Goal: Task Accomplishment & Management: Use online tool/utility

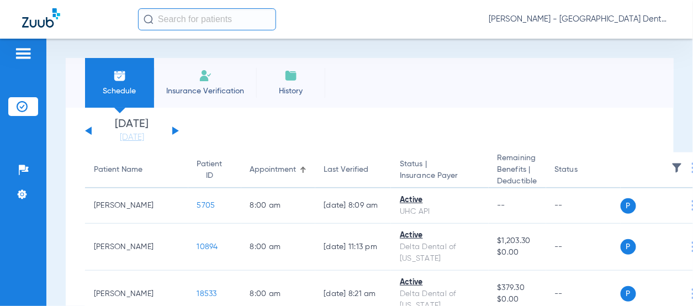
click at [175, 130] on button at bounding box center [175, 130] width 7 height 8
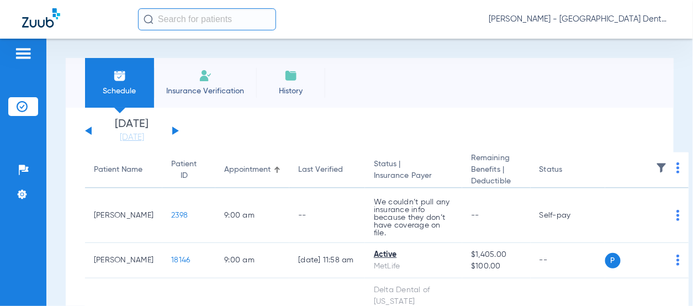
click at [175, 130] on button at bounding box center [175, 130] width 7 height 8
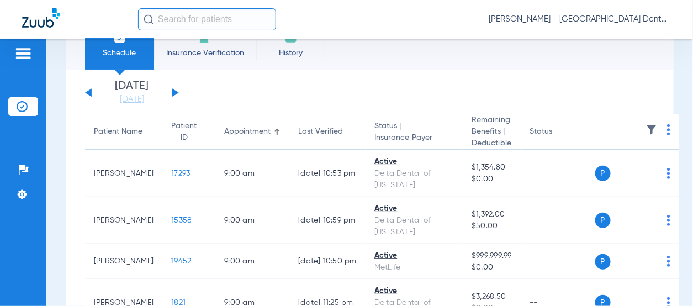
scroll to position [55, 0]
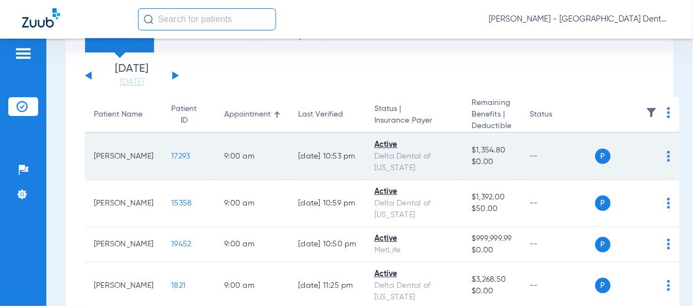
click at [667, 161] on img at bounding box center [668, 156] width 3 height 11
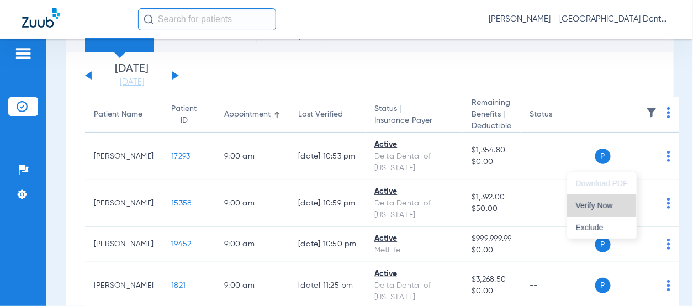
click at [604, 206] on span "Verify Now" at bounding box center [602, 206] width 52 height 8
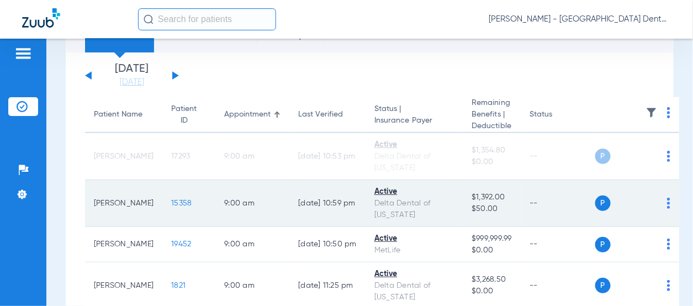
click at [667, 209] on img at bounding box center [668, 203] width 3 height 11
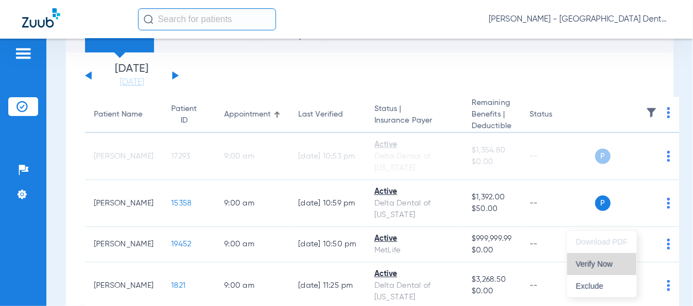
click at [598, 261] on span "Verify Now" at bounding box center [602, 264] width 52 height 8
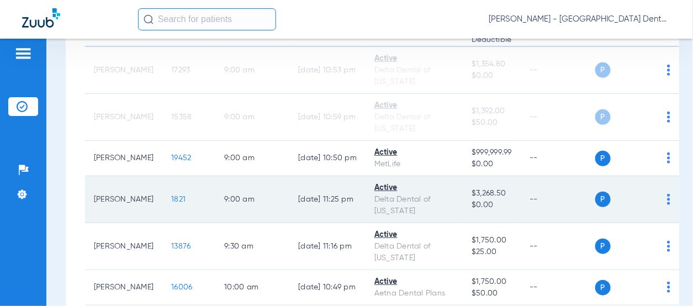
scroll to position [166, 0]
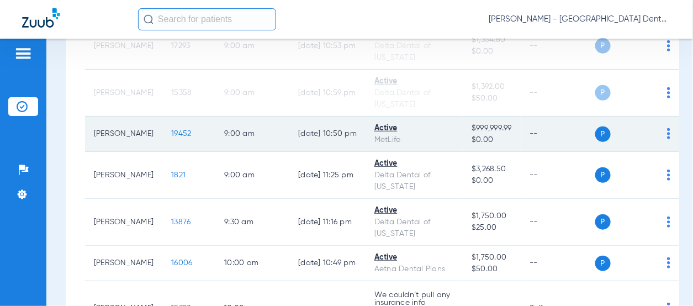
click at [667, 139] on img at bounding box center [668, 133] width 3 height 11
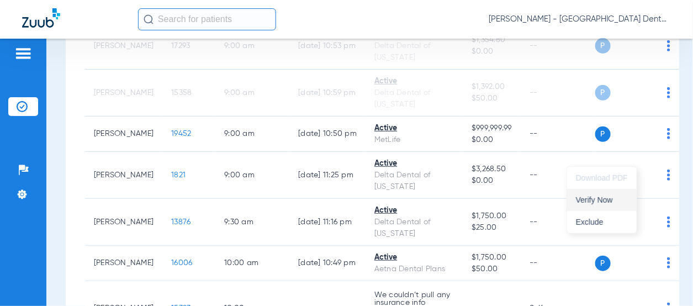
click at [614, 199] on span "Verify Now" at bounding box center [602, 200] width 52 height 8
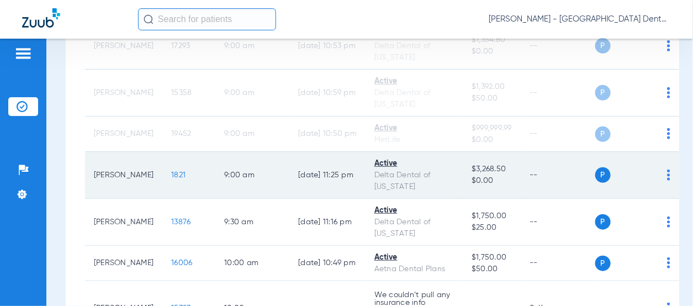
click at [667, 181] on img at bounding box center [668, 174] width 3 height 11
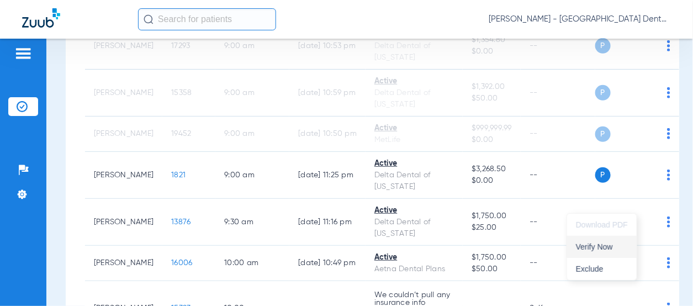
click at [584, 251] on button "Verify Now" at bounding box center [602, 247] width 70 height 22
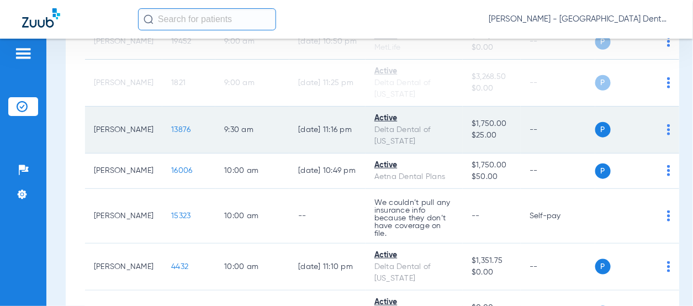
scroll to position [276, 0]
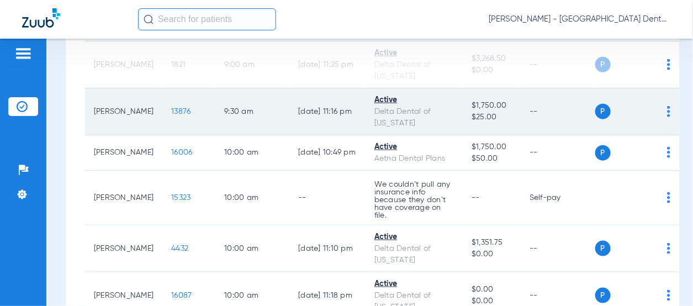
click at [667, 117] on img at bounding box center [668, 111] width 3 height 11
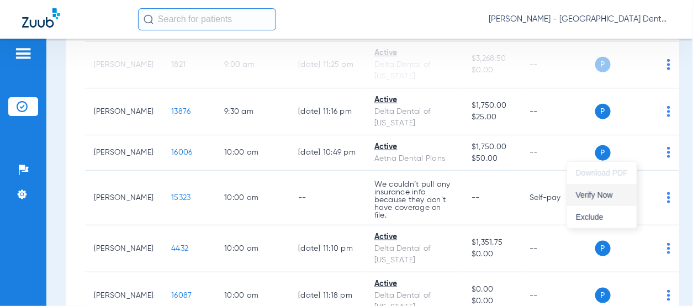
click at [603, 195] on span "Verify Now" at bounding box center [602, 195] width 52 height 8
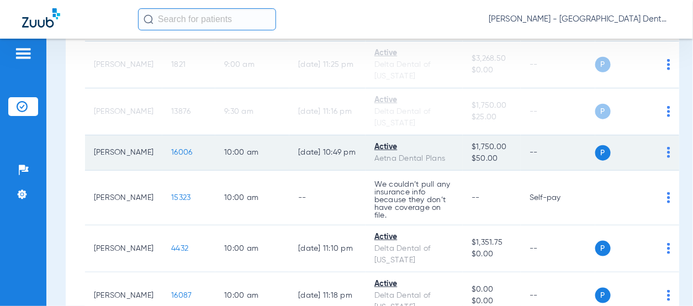
click at [667, 158] on img at bounding box center [668, 152] width 3 height 11
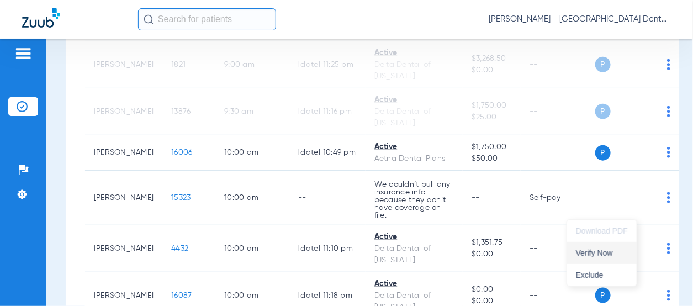
click at [611, 251] on span "Verify Now" at bounding box center [602, 253] width 52 height 8
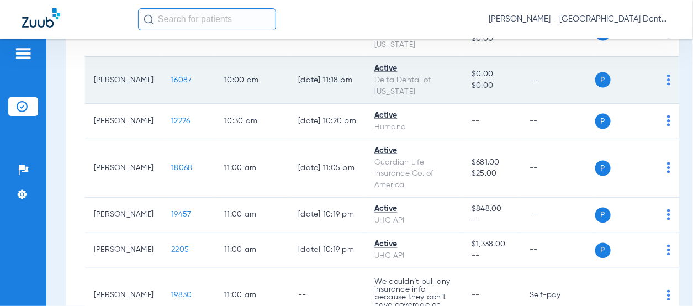
scroll to position [497, 0]
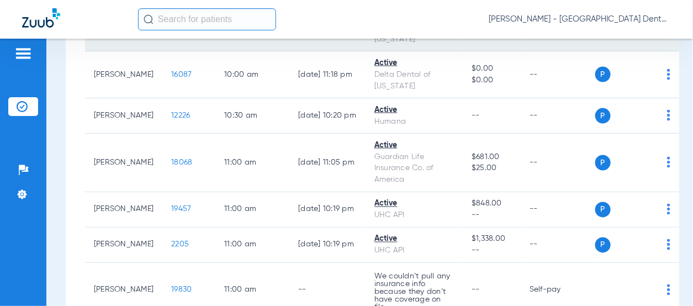
click at [667, 33] on img at bounding box center [668, 27] width 3 height 11
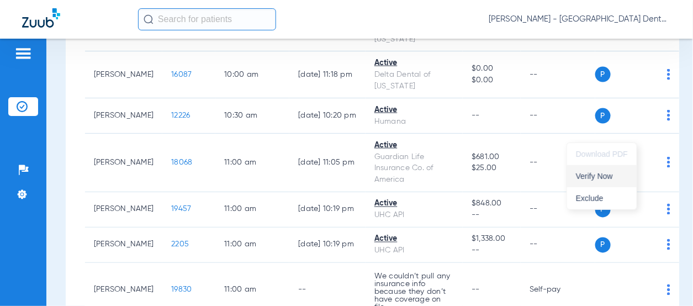
click at [610, 178] on span "Verify Now" at bounding box center [602, 176] width 52 height 8
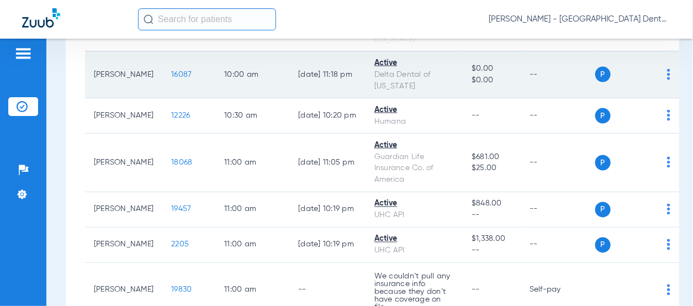
click at [667, 80] on img at bounding box center [668, 74] width 3 height 11
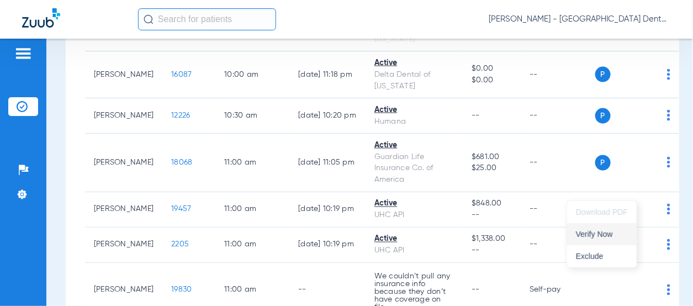
click at [596, 236] on span "Verify Now" at bounding box center [602, 234] width 52 height 8
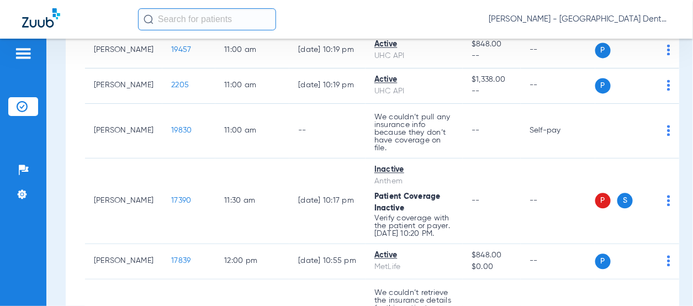
scroll to position [662, 0]
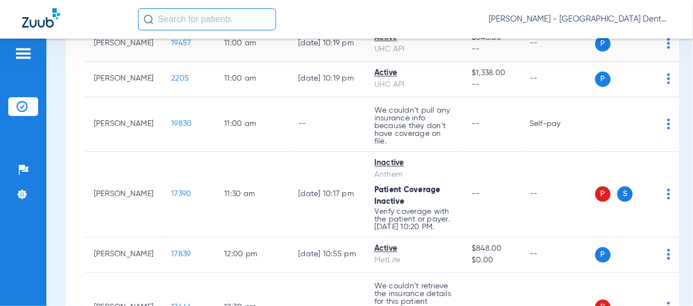
click at [613, 121] on button "Verify Now" at bounding box center [602, 115] width 70 height 22
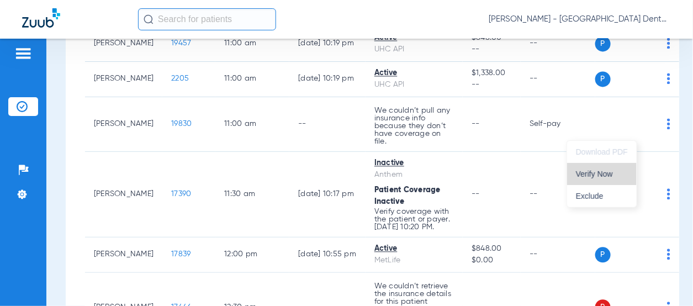
click at [608, 177] on span "Verify Now" at bounding box center [602, 174] width 52 height 8
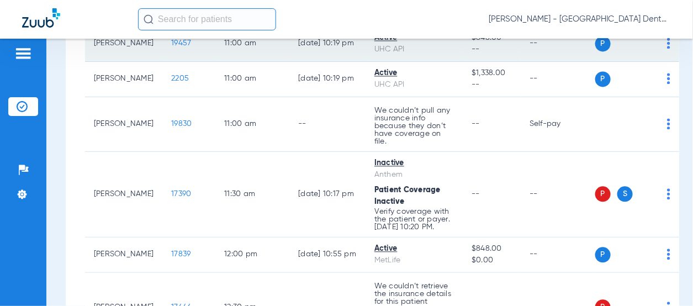
click at [667, 49] on img at bounding box center [668, 43] width 3 height 11
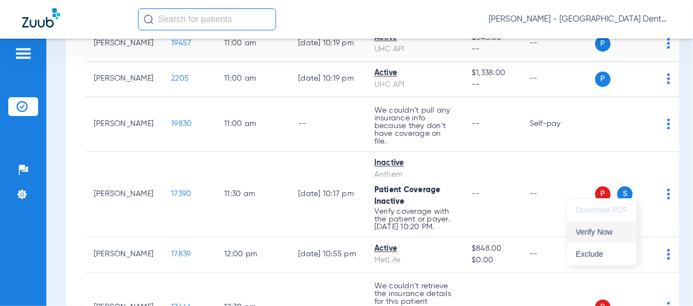
click at [597, 232] on span "Verify Now" at bounding box center [602, 232] width 52 height 8
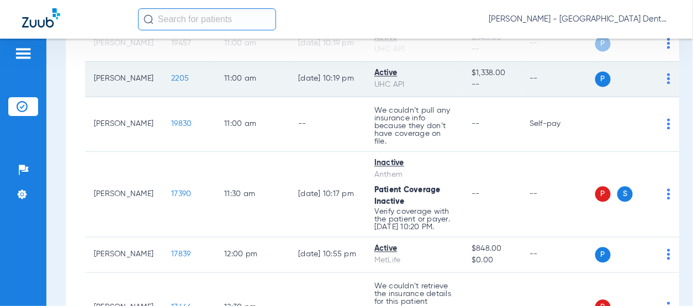
click at [667, 84] on img at bounding box center [668, 78] width 3 height 11
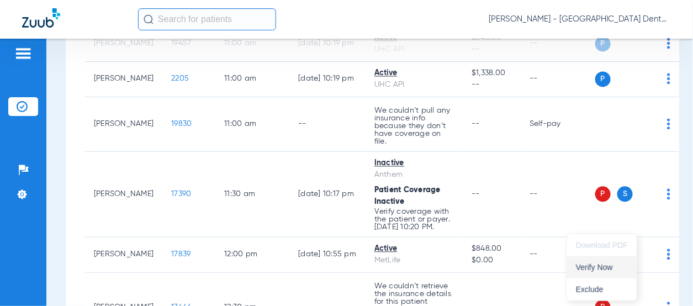
click at [605, 266] on span "Verify Now" at bounding box center [602, 267] width 52 height 8
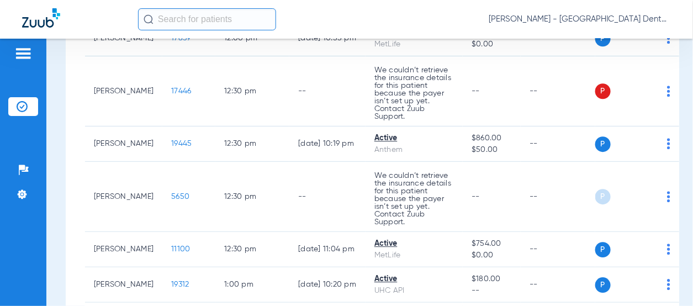
scroll to position [883, 0]
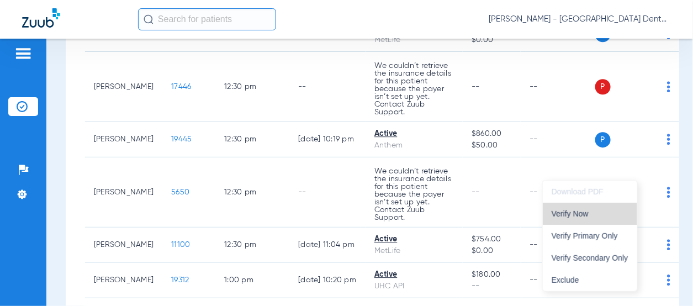
click at [604, 220] on button "Verify Now" at bounding box center [590, 214] width 94 height 22
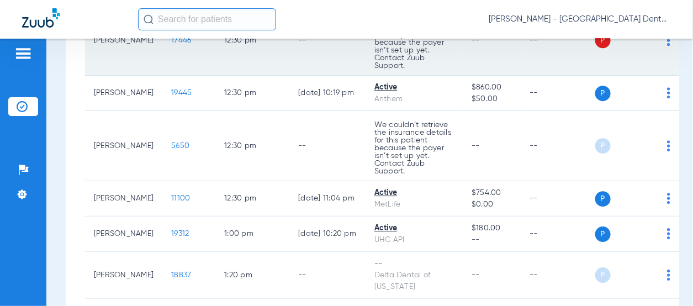
scroll to position [994, 0]
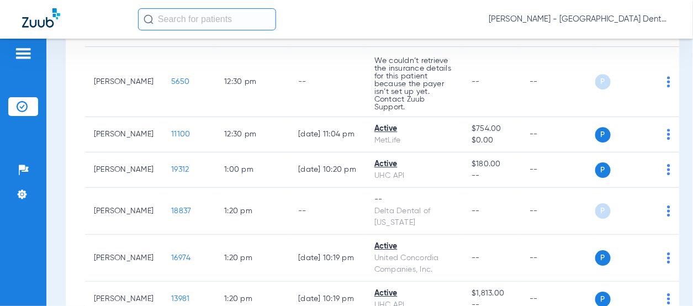
click at [607, 187] on span "Verify Now" at bounding box center [602, 186] width 52 height 8
drag, startPoint x: 604, startPoint y: 251, endPoint x: 602, endPoint y: 203, distance: 48.6
click at [604, 251] on button "Verify Now" at bounding box center [602, 257] width 70 height 22
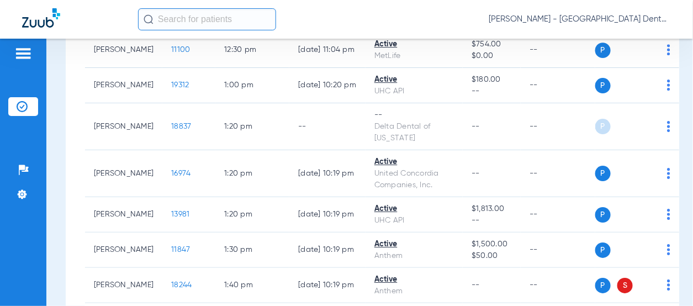
scroll to position [1159, 0]
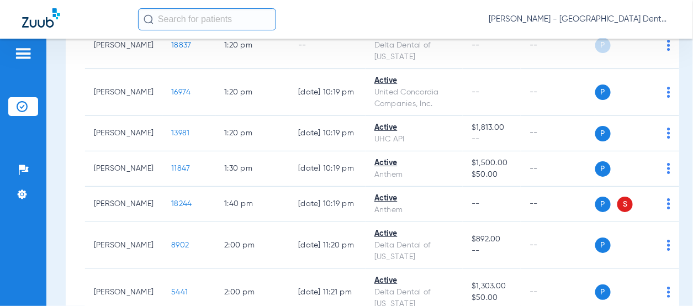
click at [602, 163] on span "Verify Now" at bounding box center [602, 164] width 52 height 8
click at [593, 235] on span "Verify Now" at bounding box center [602, 235] width 52 height 8
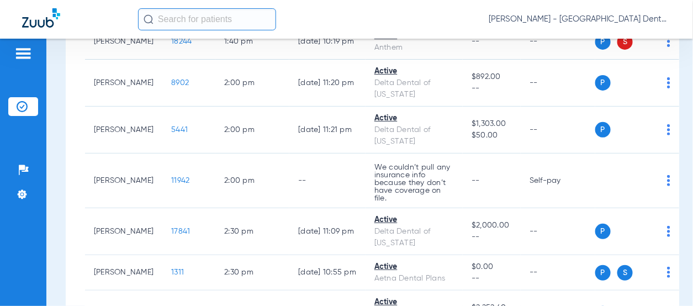
scroll to position [1325, 0]
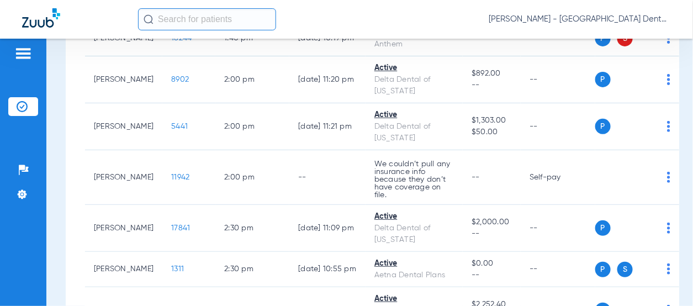
click at [604, 143] on span "Verify Now" at bounding box center [602, 141] width 52 height 8
click at [614, 173] on span "Verify Now" at bounding box center [602, 177] width 52 height 8
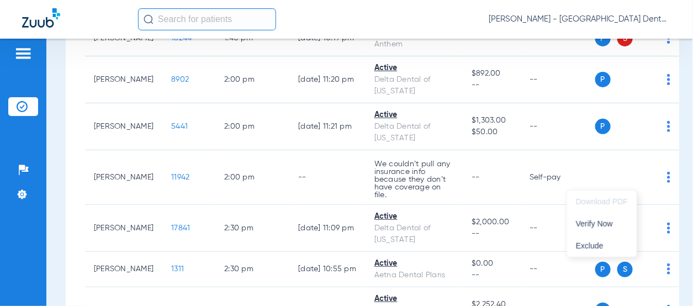
drag, startPoint x: 602, startPoint y: 218, endPoint x: 611, endPoint y: 177, distance: 41.8
click at [602, 218] on button "Verify Now" at bounding box center [602, 224] width 70 height 22
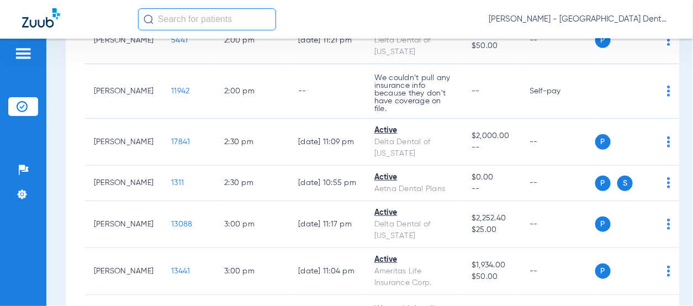
scroll to position [1435, 0]
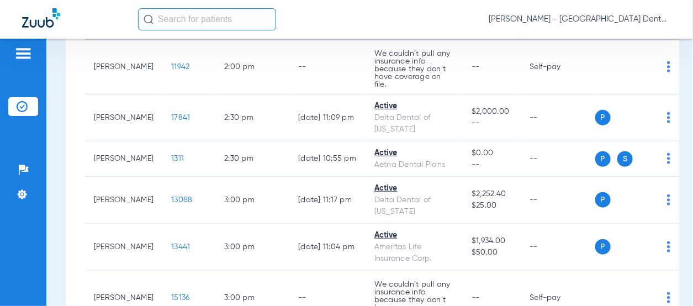
click at [604, 177] on span "Verify Now" at bounding box center [602, 177] width 52 height 8
click at [598, 226] on span "Verify Now" at bounding box center [602, 230] width 52 height 8
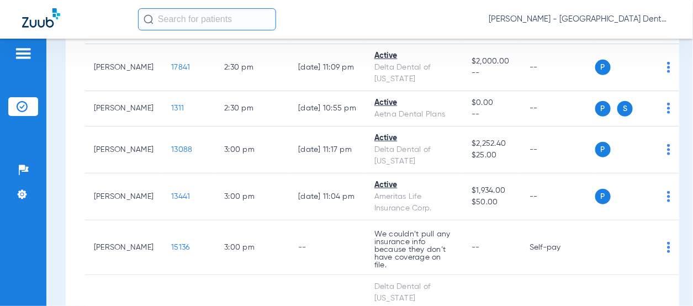
scroll to position [1546, 0]
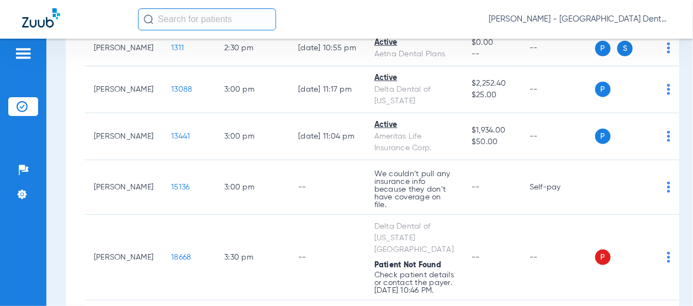
click at [603, 156] on span "Verify Now" at bounding box center [602, 155] width 52 height 8
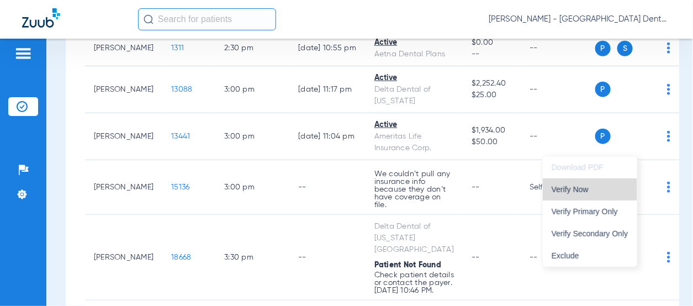
click at [593, 187] on span "Verify Now" at bounding box center [590, 189] width 77 height 8
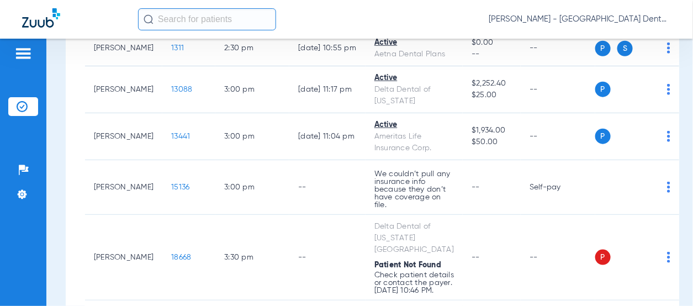
click at [602, 235] on span "Verify Now" at bounding box center [602, 236] width 52 height 8
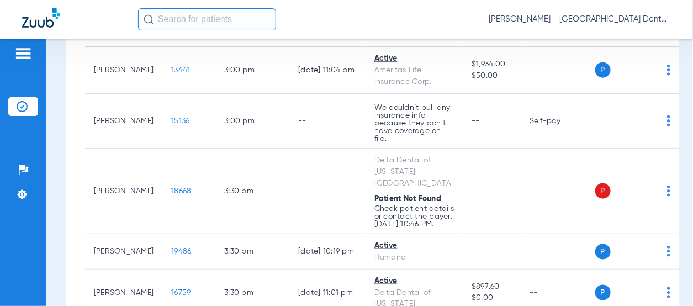
scroll to position [1656, 0]
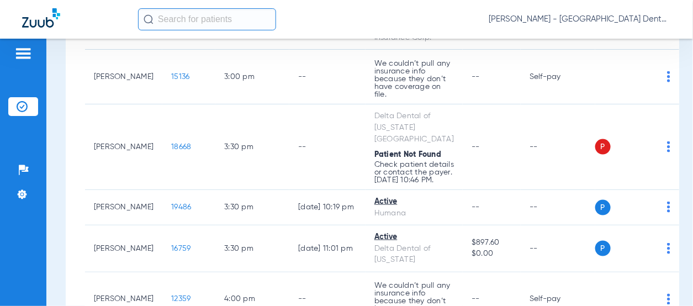
click at [608, 185] on span "Verify Now" at bounding box center [602, 184] width 52 height 8
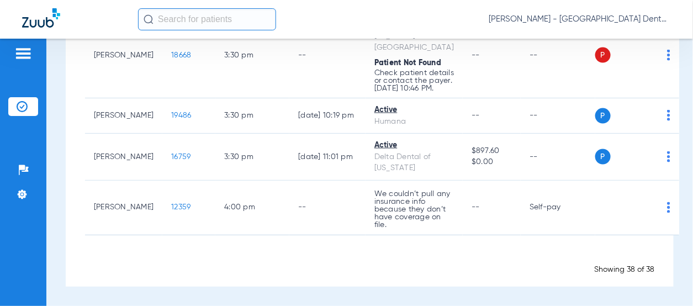
scroll to position [1822, 0]
click at [615, 162] on span "Verify Now" at bounding box center [602, 162] width 52 height 8
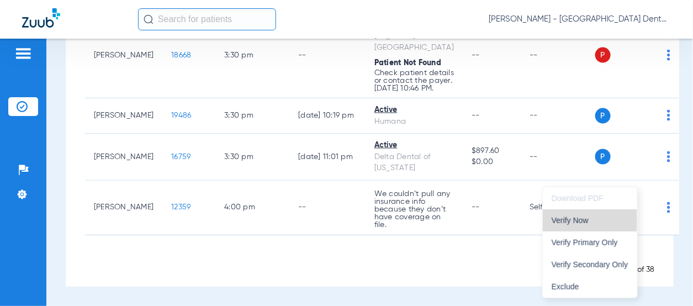
click at [606, 220] on span "Verify Now" at bounding box center [590, 220] width 77 height 8
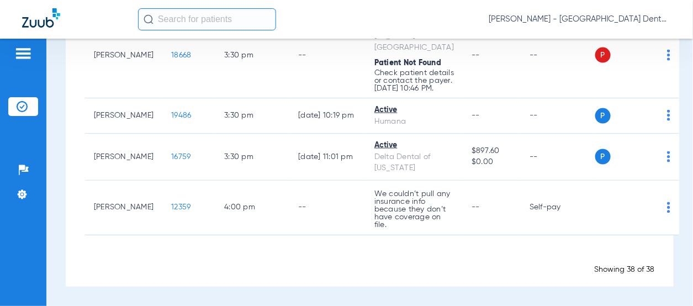
scroll to position [1932, 0]
click at [620, 168] on span "Verify Now" at bounding box center [602, 169] width 52 height 8
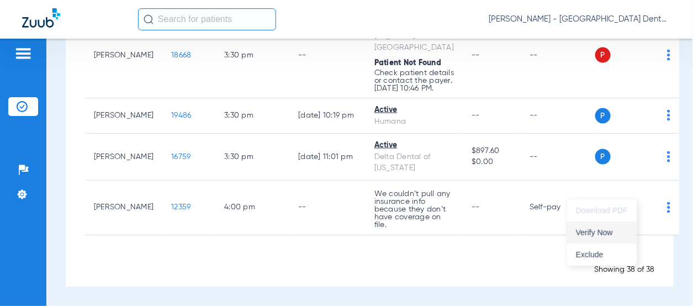
click at [611, 229] on span "Verify Now" at bounding box center [602, 233] width 52 height 8
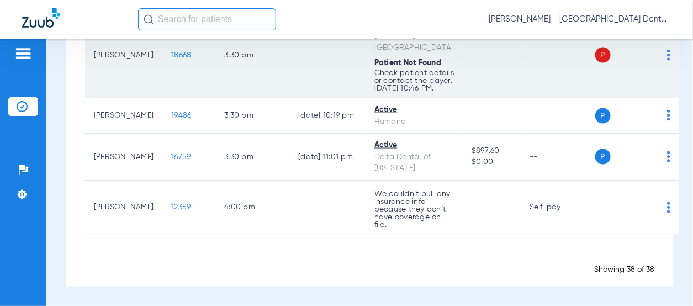
click at [667, 61] on img at bounding box center [668, 55] width 3 height 11
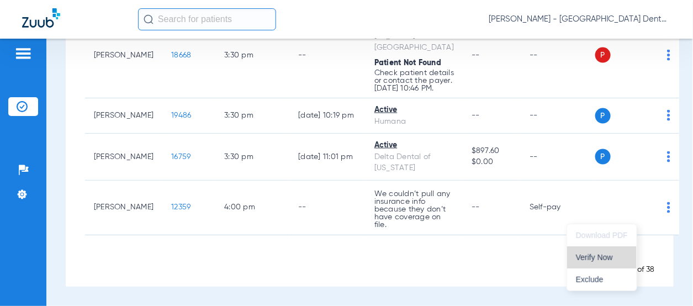
click at [606, 252] on button "Verify Now" at bounding box center [602, 257] width 70 height 22
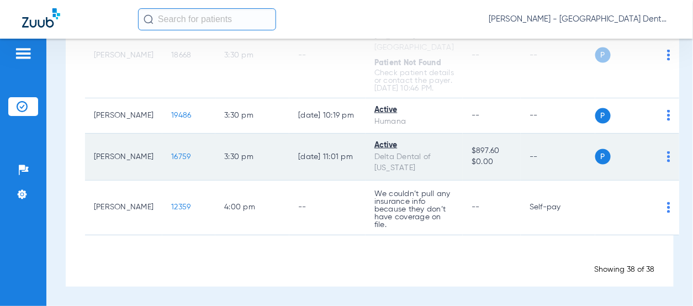
scroll to position [2263, 0]
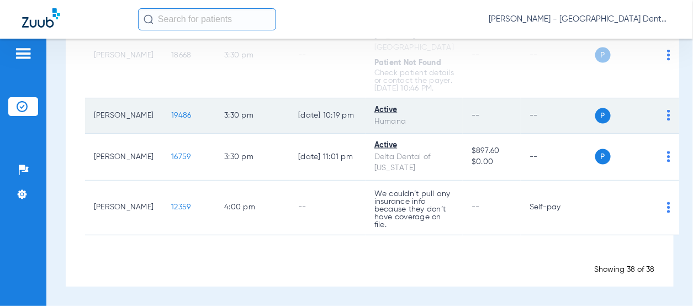
click at [667, 121] on img at bounding box center [668, 115] width 3 height 11
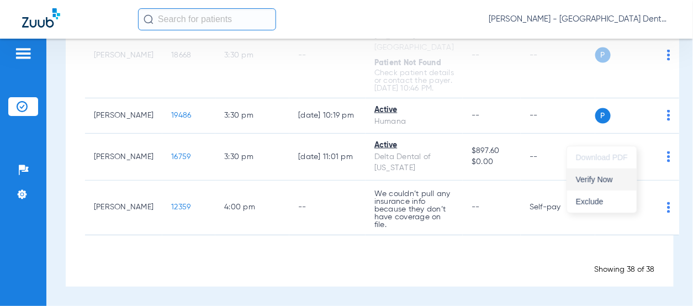
click at [614, 177] on span "Verify Now" at bounding box center [602, 180] width 52 height 8
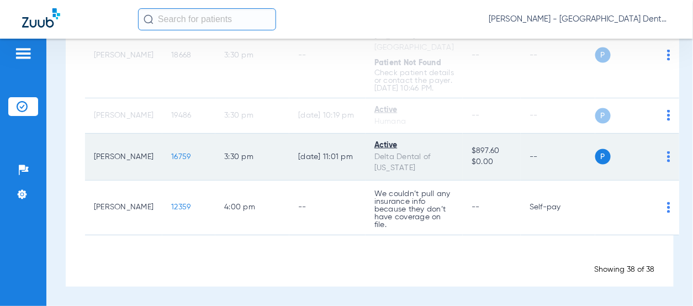
click at [667, 162] on img at bounding box center [668, 156] width 3 height 11
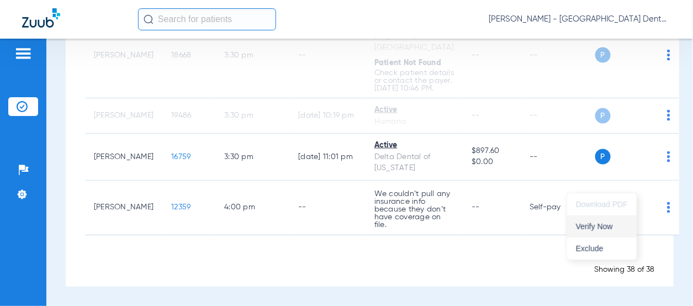
click at [607, 218] on button "Verify Now" at bounding box center [602, 226] width 70 height 22
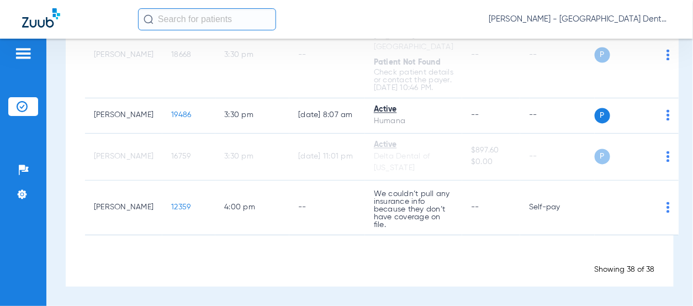
scroll to position [2563, 0]
